Goal: Information Seeking & Learning: Find specific fact

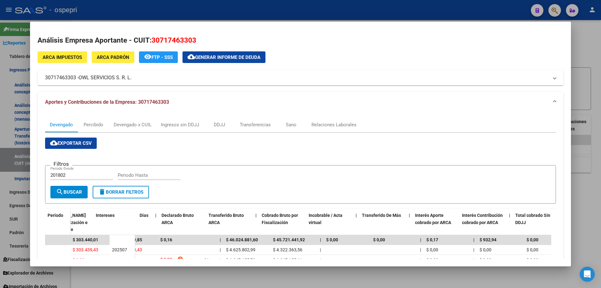
scroll to position [0, 64]
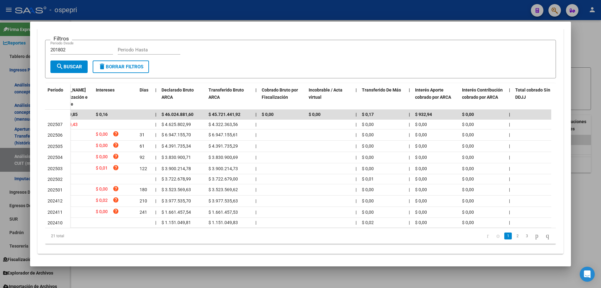
drag, startPoint x: 595, startPoint y: 43, endPoint x: 570, endPoint y: 47, distance: 25.7
click at [595, 43] on div at bounding box center [300, 144] width 601 height 288
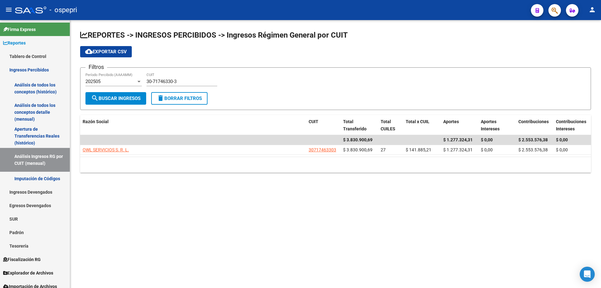
click at [201, 81] on input "30-71746330-3" at bounding box center [181, 82] width 71 height 6
paste input "613555-8"
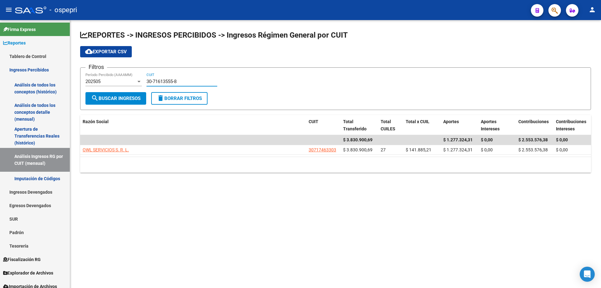
type input "30-71613555-8"
click at [114, 95] on button "search Buscar Ingresos" at bounding box center [115, 98] width 61 height 13
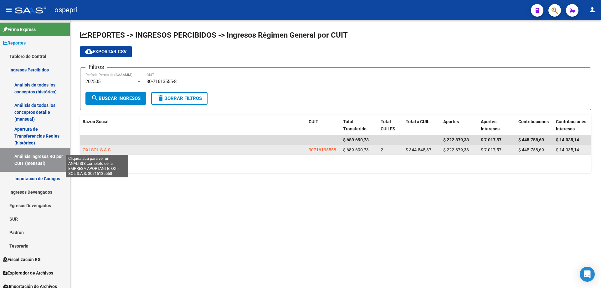
click at [91, 150] on span "OXI-SOL S.A.S." at bounding box center [97, 149] width 29 height 5
type textarea "30716135558"
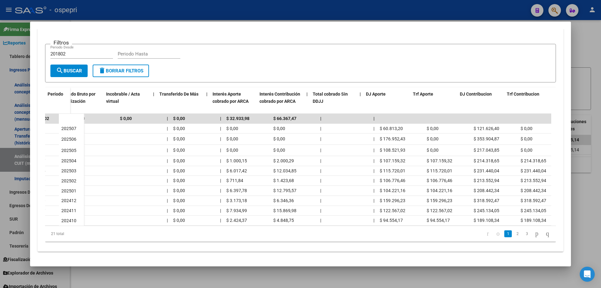
scroll to position [0, 267]
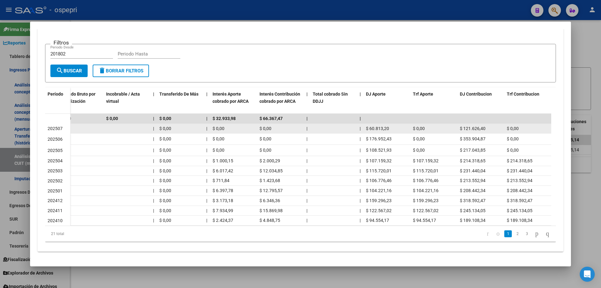
drag, startPoint x: 388, startPoint y: 124, endPoint x: 368, endPoint y: 124, distance: 20.0
click at [368, 126] on span "$ 60.813,20" at bounding box center [377, 128] width 23 height 5
copy span "60.813,20"
drag, startPoint x: 485, startPoint y: 124, endPoint x: 464, endPoint y: 123, distance: 21.6
click at [464, 125] on div "$ 121.626,40" at bounding box center [481, 128] width 42 height 7
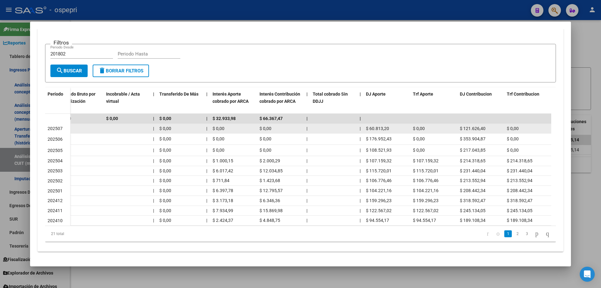
copy span "121.626,40"
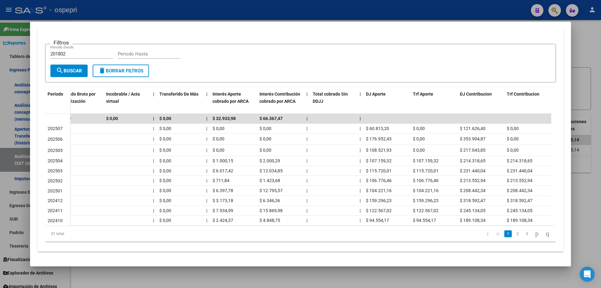
drag, startPoint x: 588, startPoint y: 46, endPoint x: 397, endPoint y: 78, distance: 193.6
click at [587, 46] on div at bounding box center [300, 144] width 601 height 288
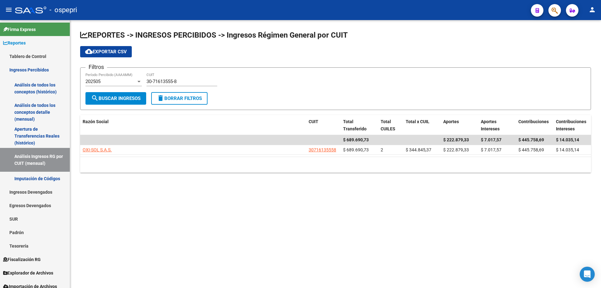
click at [186, 81] on input "30-71613555-8" at bounding box center [181, 82] width 71 height 6
paste input "059123-3"
type input "30-71059123-3"
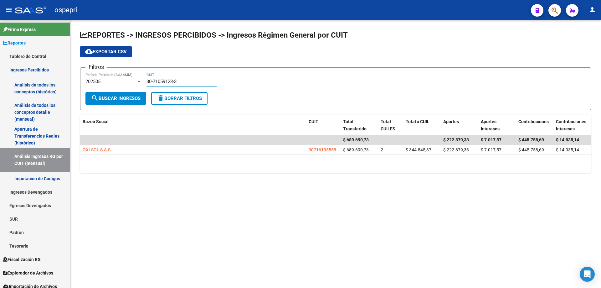
click at [117, 96] on span "search Buscar Ingresos" at bounding box center [115, 98] width 49 height 6
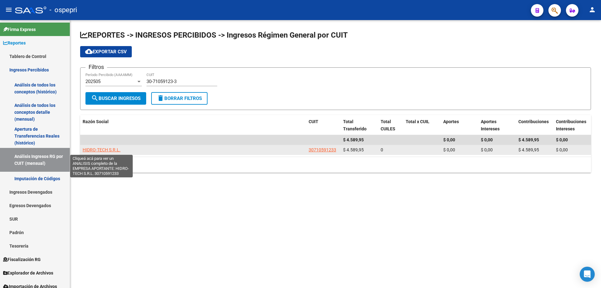
click at [107, 150] on span "HIDRO-TECH S.R.L." at bounding box center [102, 149] width 38 height 5
type textarea "30710591233"
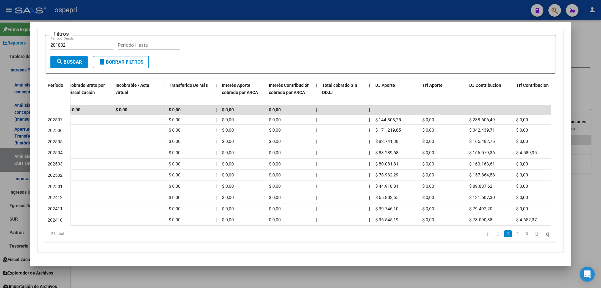
scroll to position [0, 258]
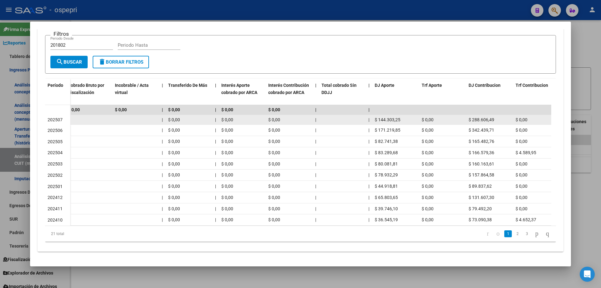
drag, startPoint x: 401, startPoint y: 114, endPoint x: 379, endPoint y: 114, distance: 21.6
click at [379, 116] on div "$ 144.303,25" at bounding box center [396, 119] width 42 height 7
copy span "144.303,25"
drag, startPoint x: 493, startPoint y: 114, endPoint x: 472, endPoint y: 114, distance: 21.9
click at [471, 117] on span "$ 288.606,49" at bounding box center [481, 119] width 26 height 5
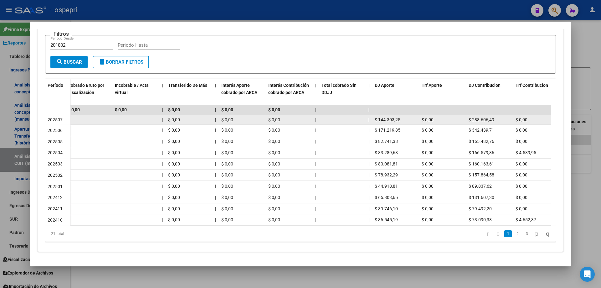
copy span "288.606,49"
